Goal: Navigation & Orientation: Find specific page/section

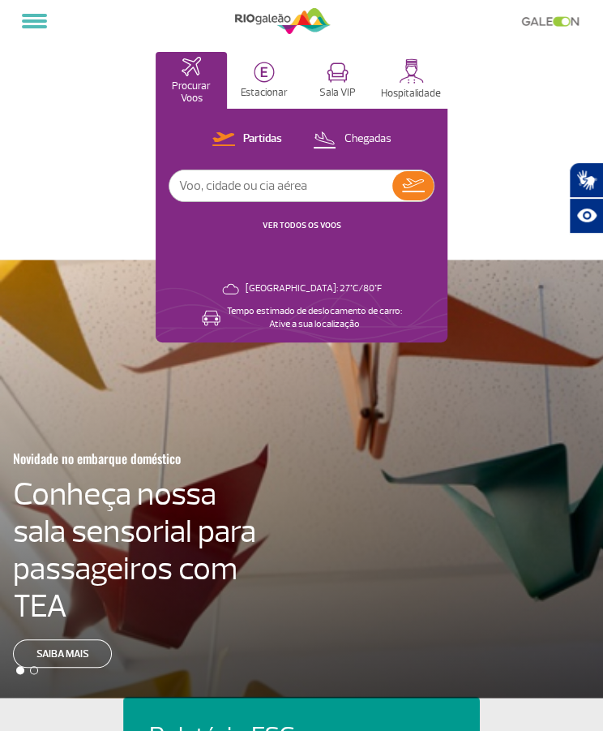
click at [309, 509] on div "Novidade no embarque doméstico Conheça nossa sala sensorial para passageiros co…" at bounding box center [316, 554] width 606 height 226
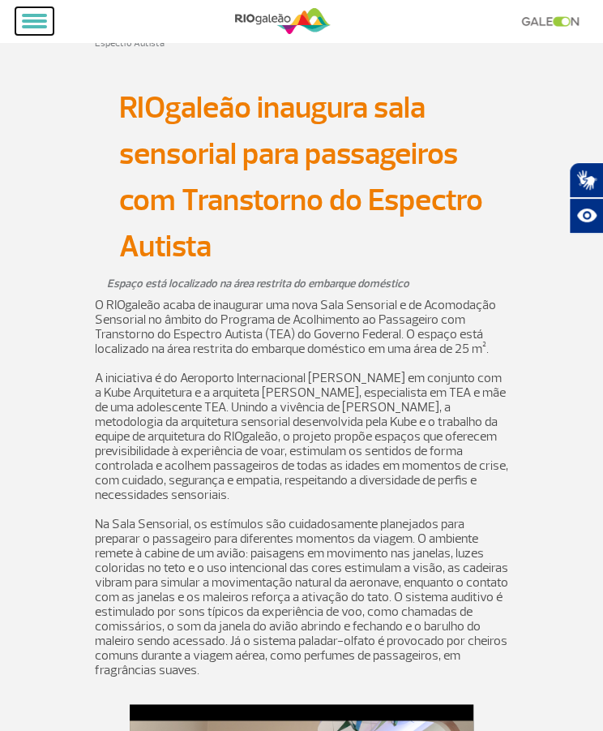
click at [31, 24] on button at bounding box center [34, 21] width 38 height 28
